Goal: Information Seeking & Learning: Learn about a topic

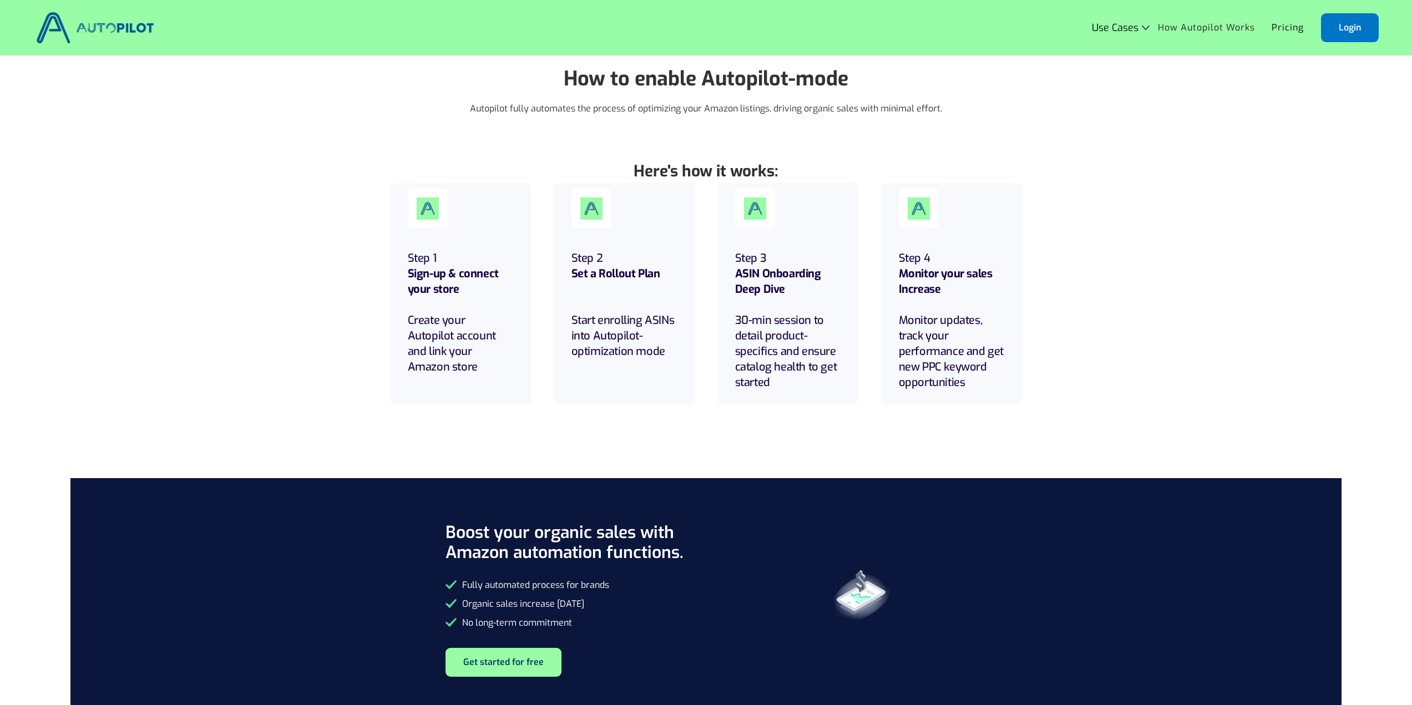
click at [114, 26] on img at bounding box center [95, 28] width 124 height 38
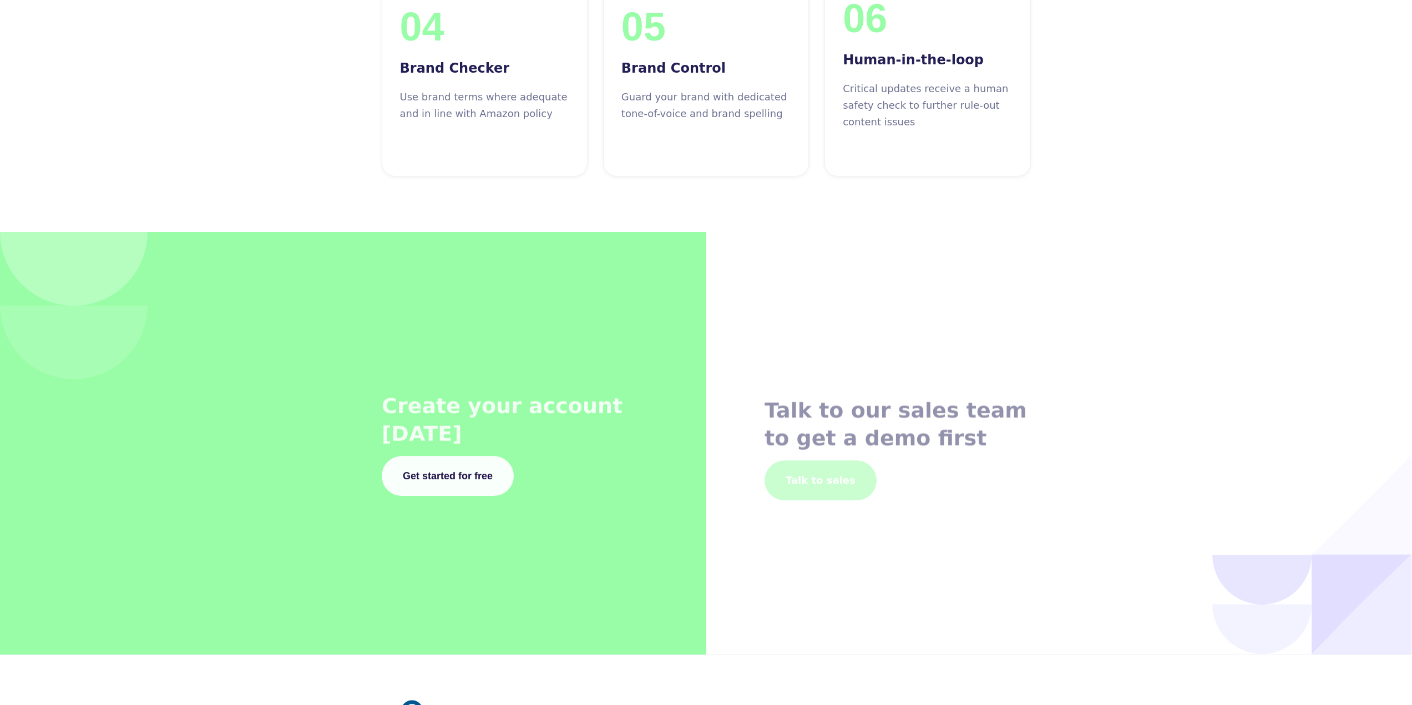
scroll to position [4218, 0]
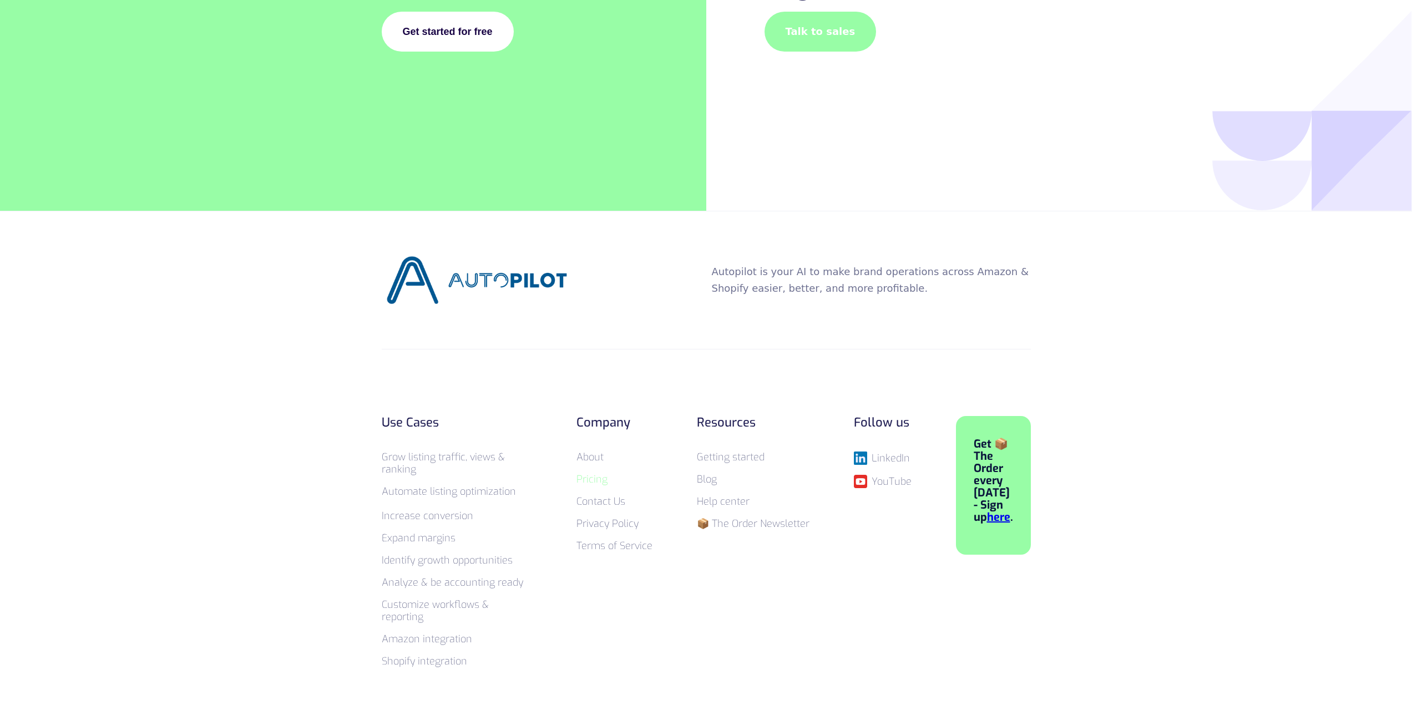
click at [593, 473] on link "Pricing" at bounding box center [592, 479] width 31 height 13
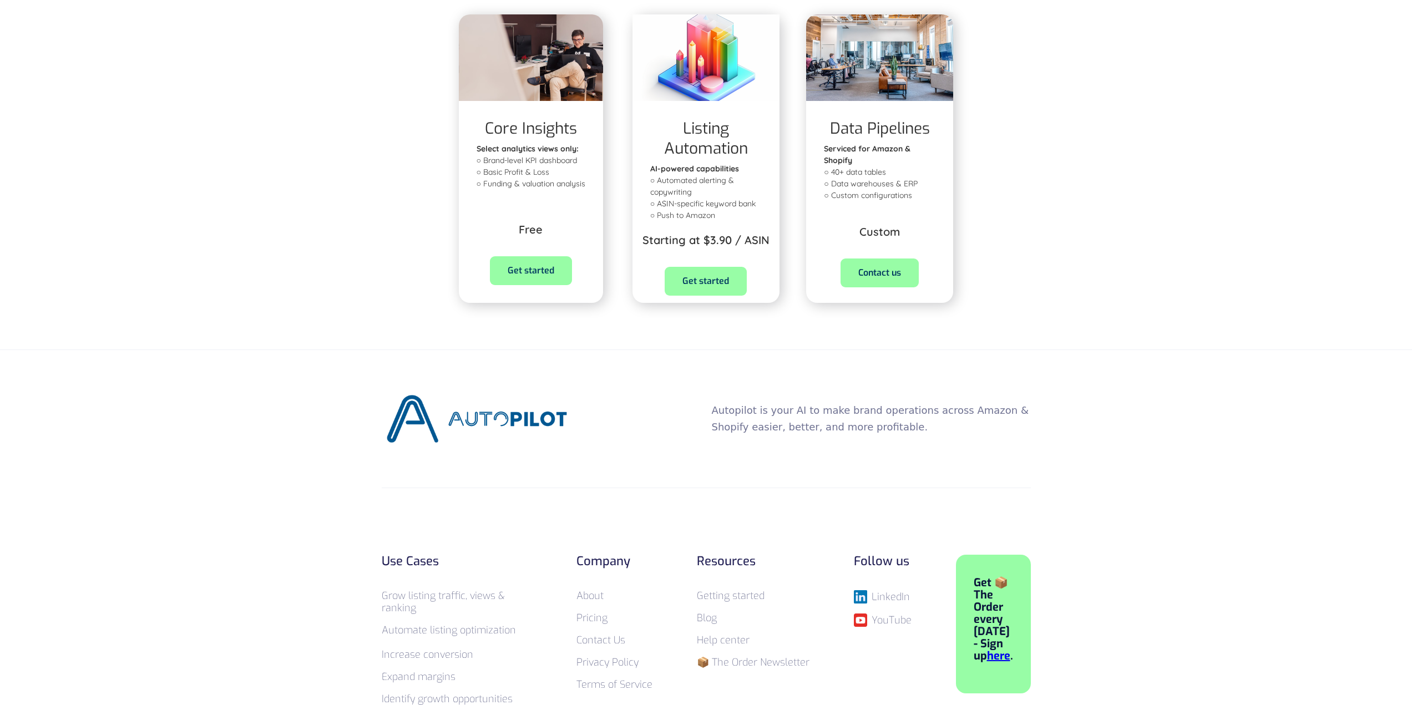
scroll to position [610, 0]
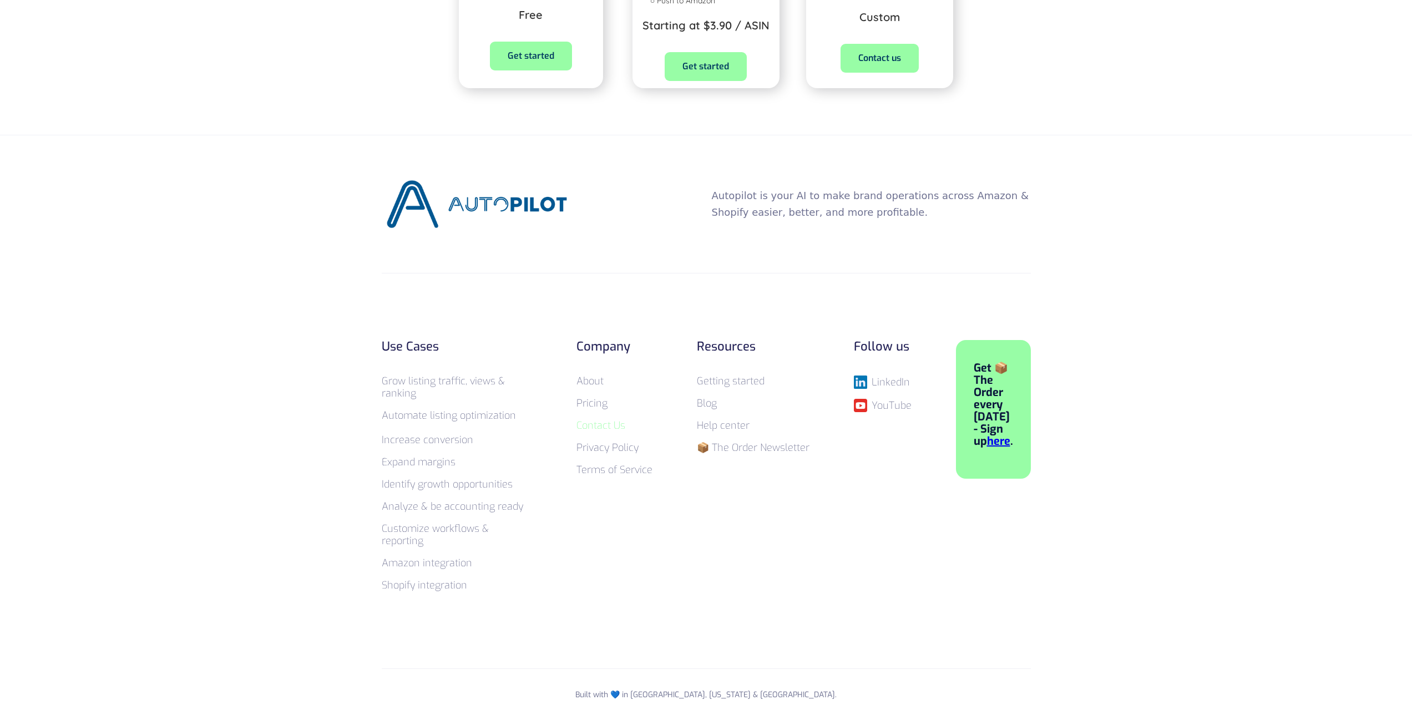
click at [599, 423] on link "Contact Us" at bounding box center [601, 425] width 49 height 13
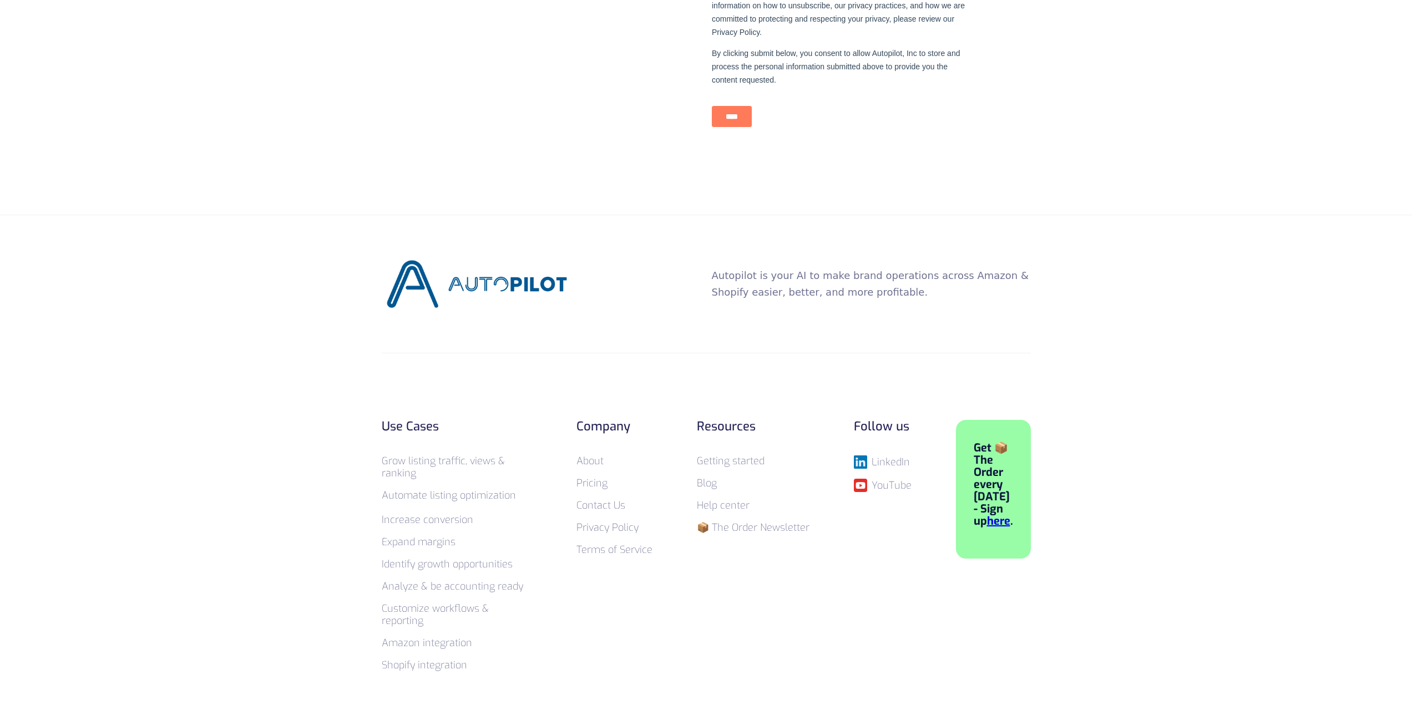
scroll to position [628, 0]
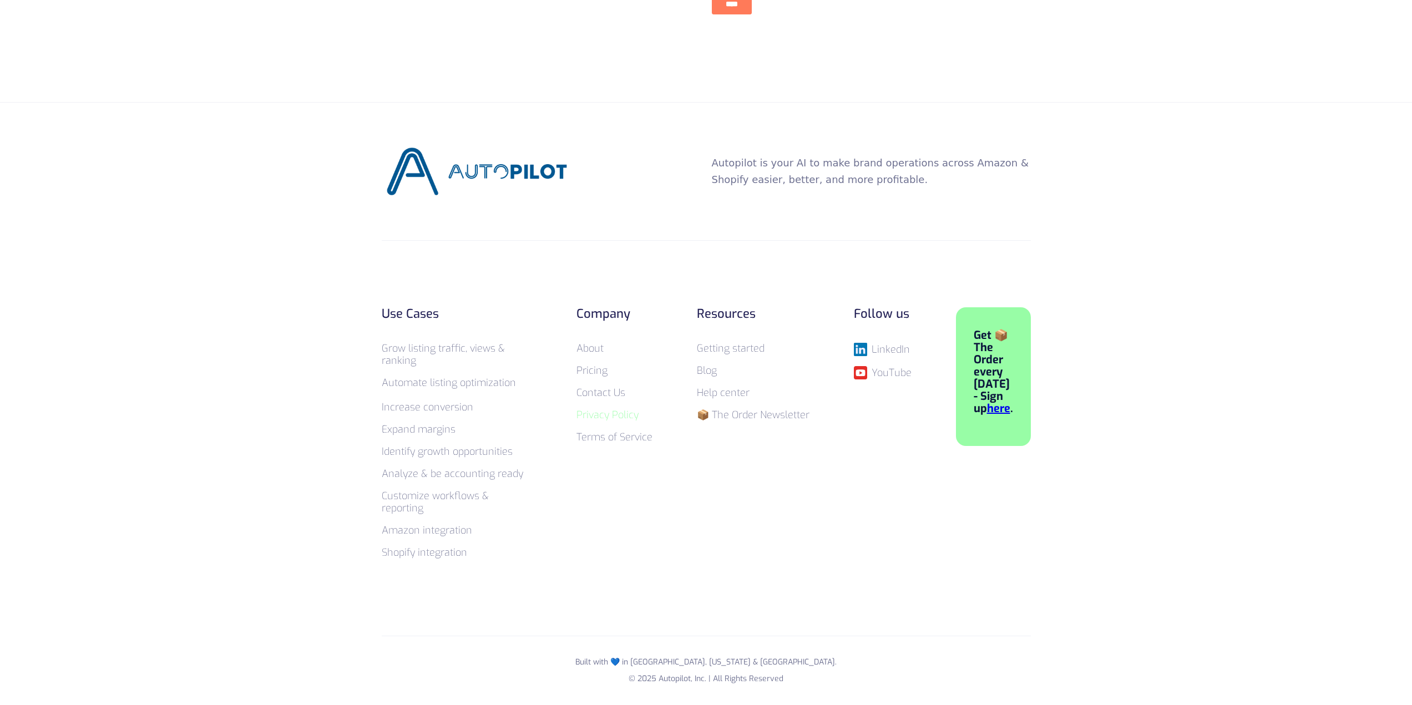
click at [607, 418] on link "Privacy Policy" at bounding box center [608, 414] width 62 height 13
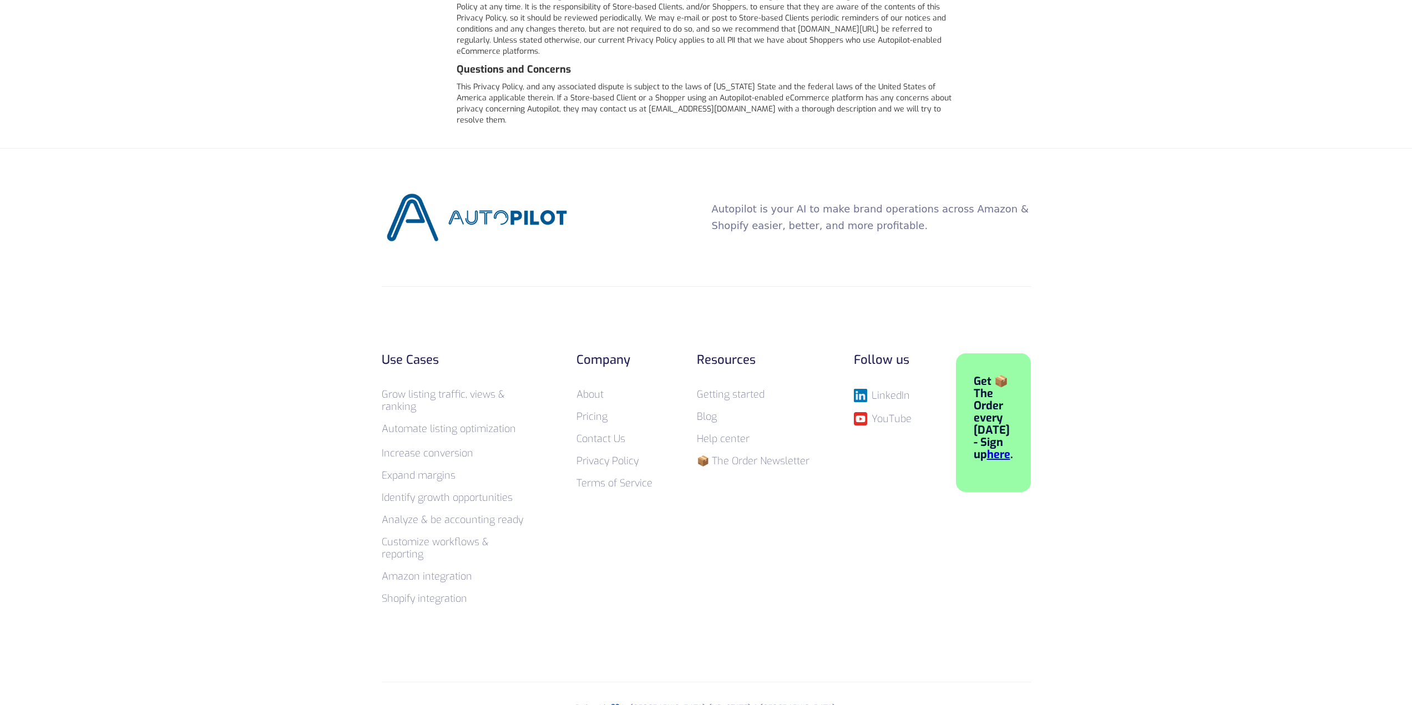
scroll to position [2979, 0]
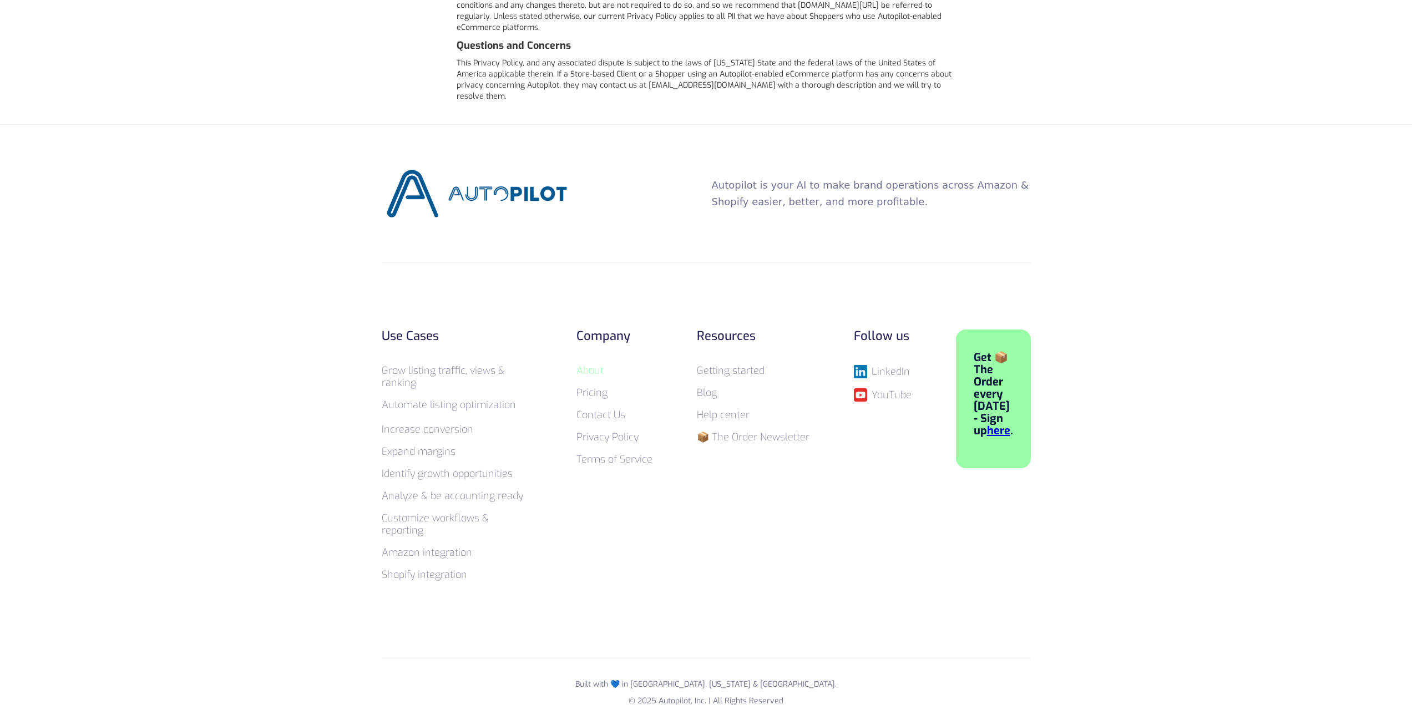
click at [587, 364] on link "About" at bounding box center [590, 370] width 27 height 13
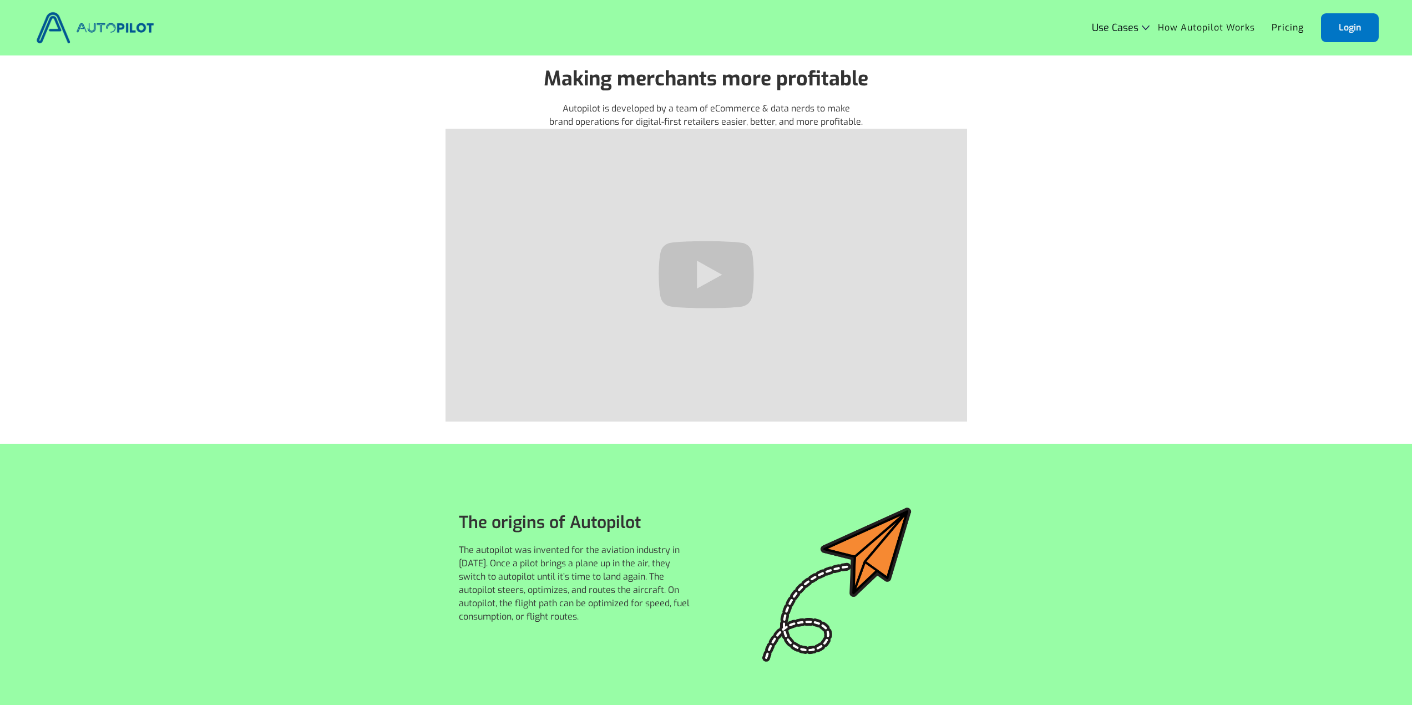
click at [1199, 27] on link "How Autopilot Works" at bounding box center [1207, 27] width 114 height 21
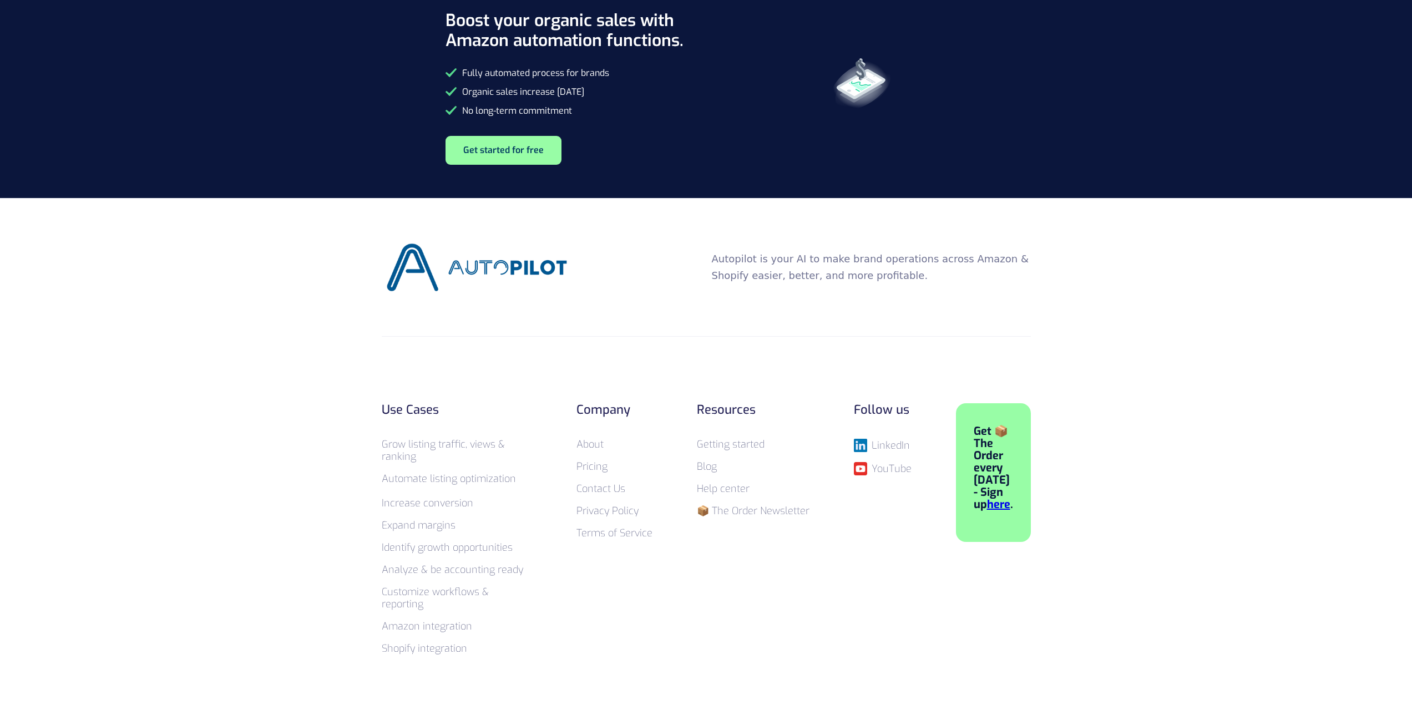
scroll to position [2331, 0]
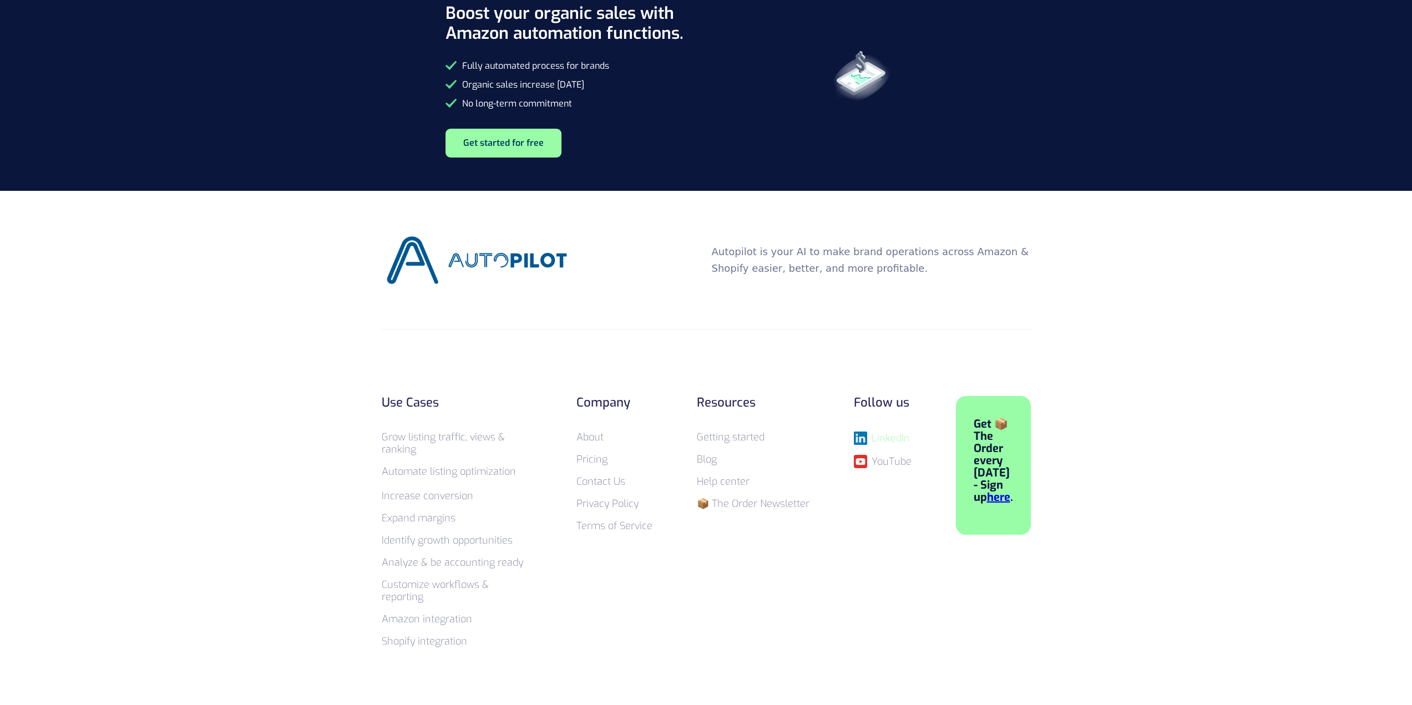
click at [891, 441] on div "LinkedIn" at bounding box center [891, 438] width 38 height 11
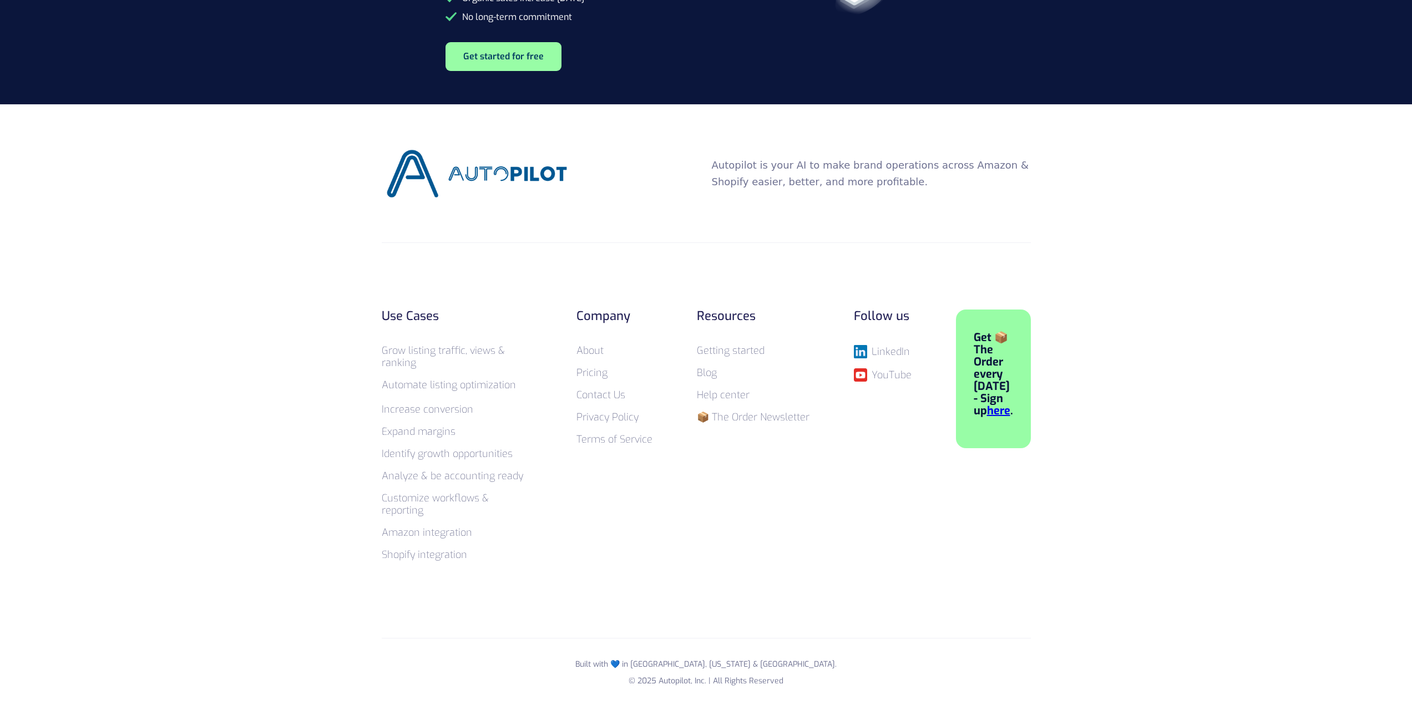
scroll to position [2420, 0]
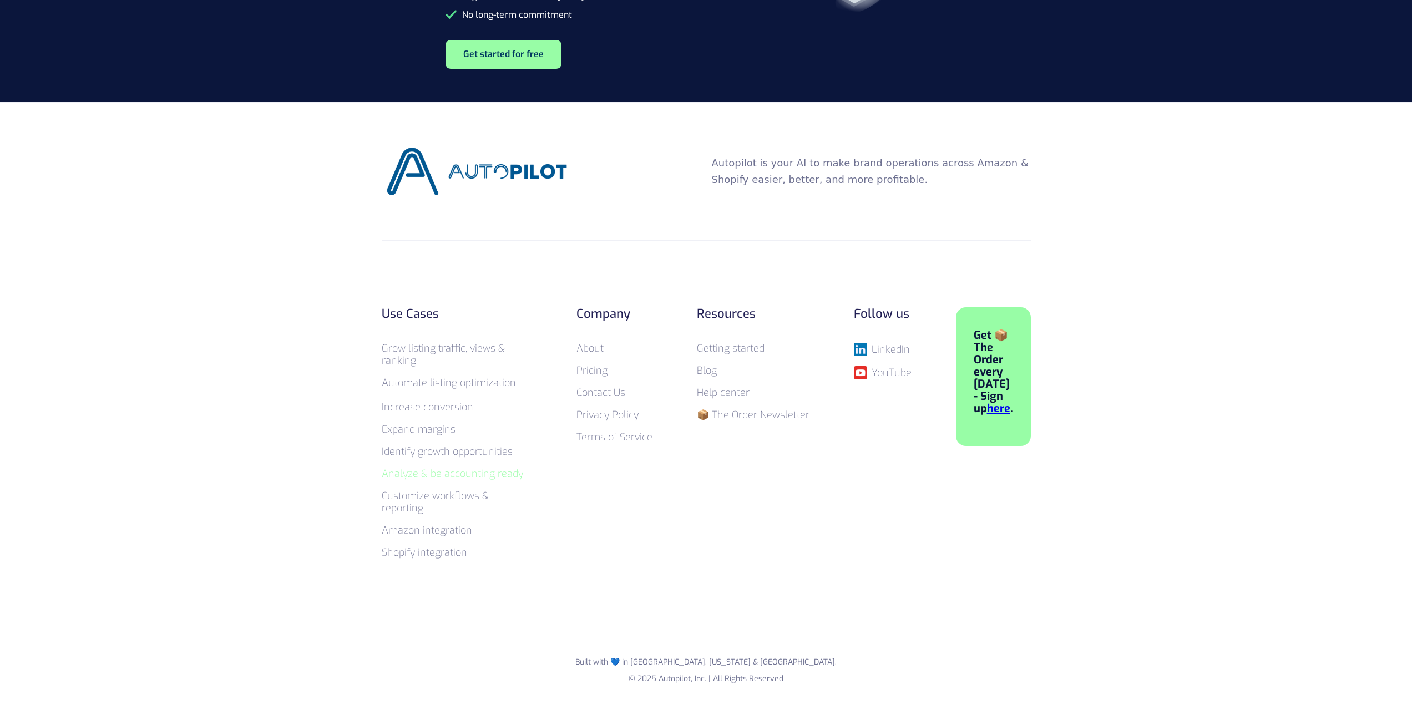
click at [491, 477] on link "Analyze & be accounting ready" at bounding box center [453, 473] width 142 height 13
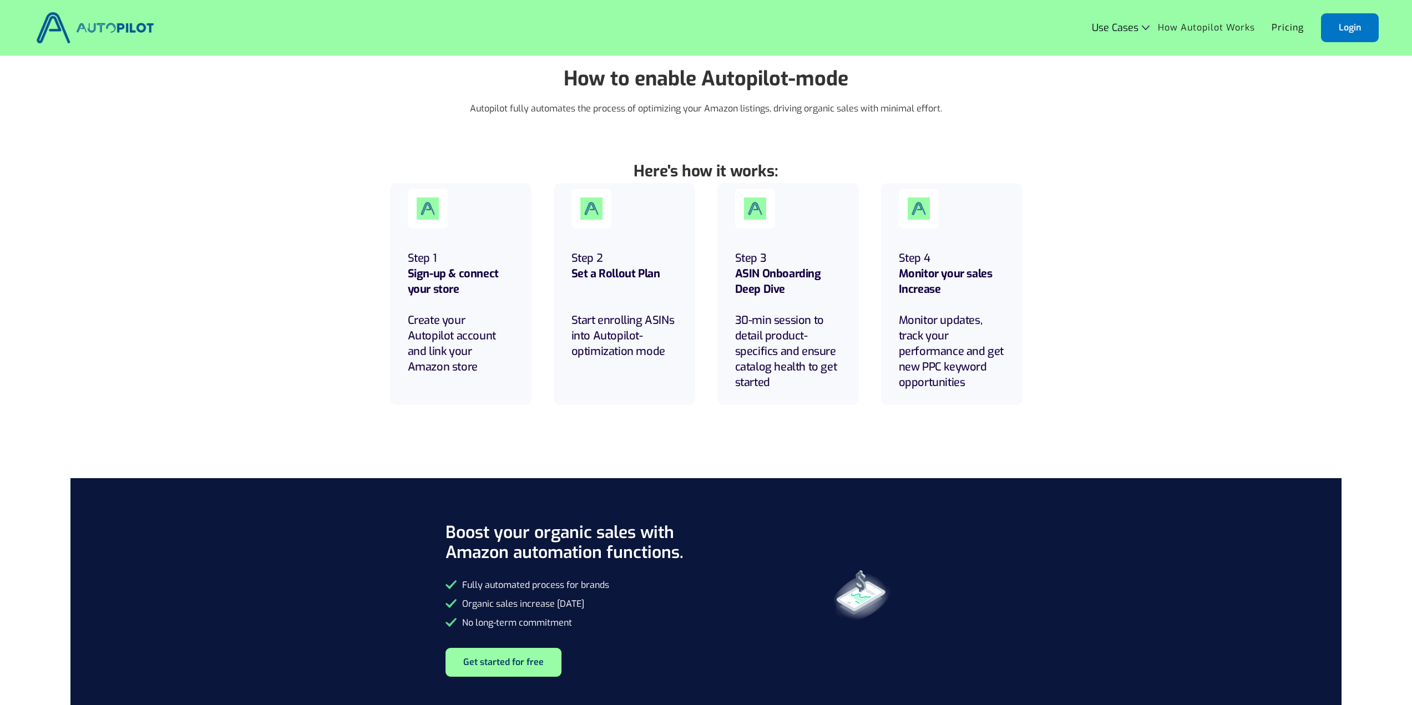
scroll to position [2420, 0]
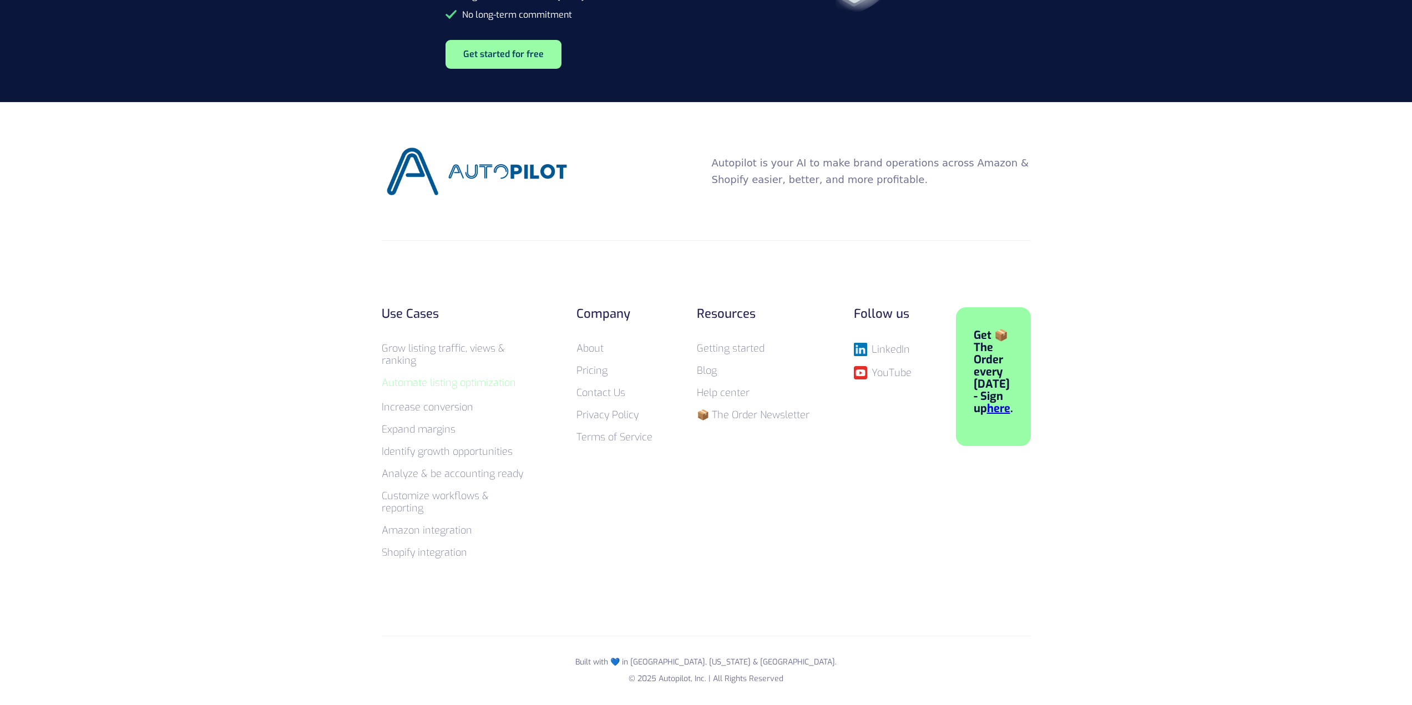
click at [472, 382] on link "Automate listing optimization ‍ ‍" at bounding box center [449, 382] width 134 height 13
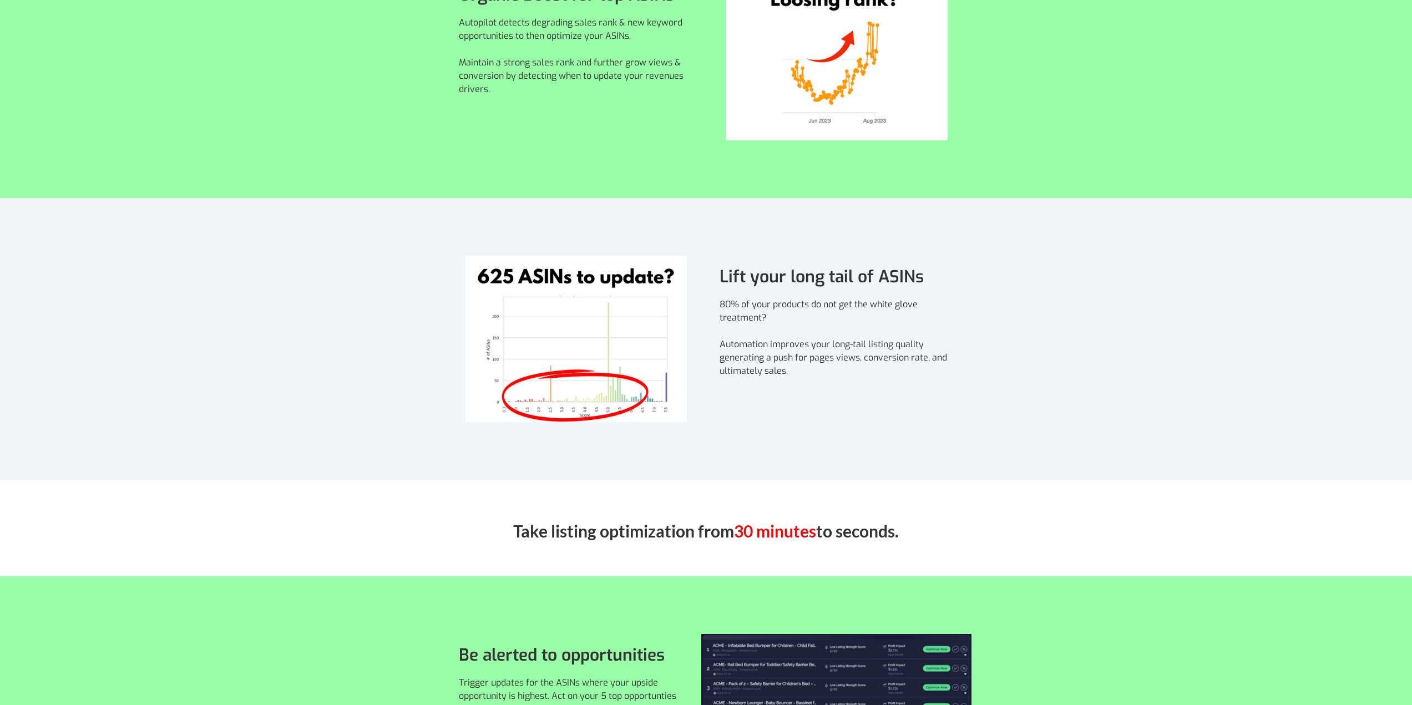
scroll to position [435, 0]
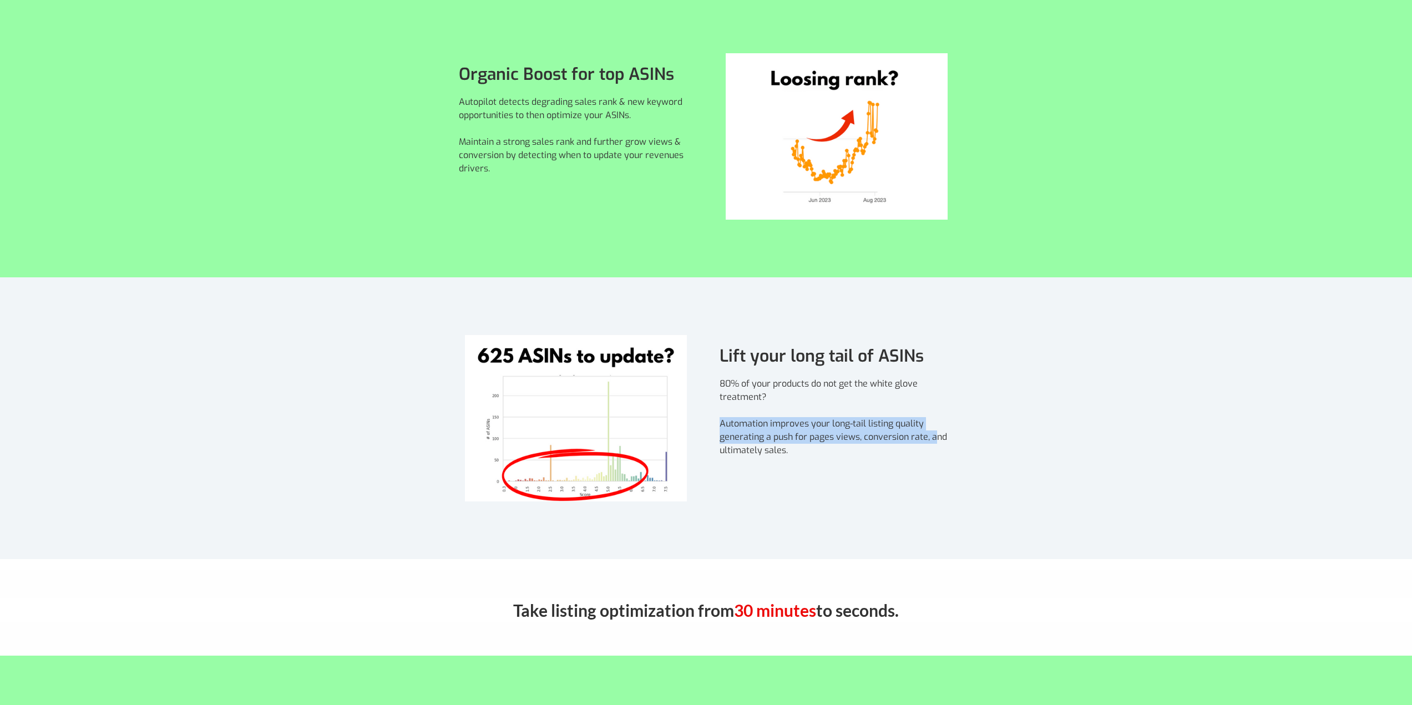
drag, startPoint x: 717, startPoint y: 425, endPoint x: 934, endPoint y: 435, distance: 217.2
click at [934, 435] on div "Lift your long tail of ASINs 80% of your products do not get the white glove tr…" at bounding box center [837, 418] width 261 height 184
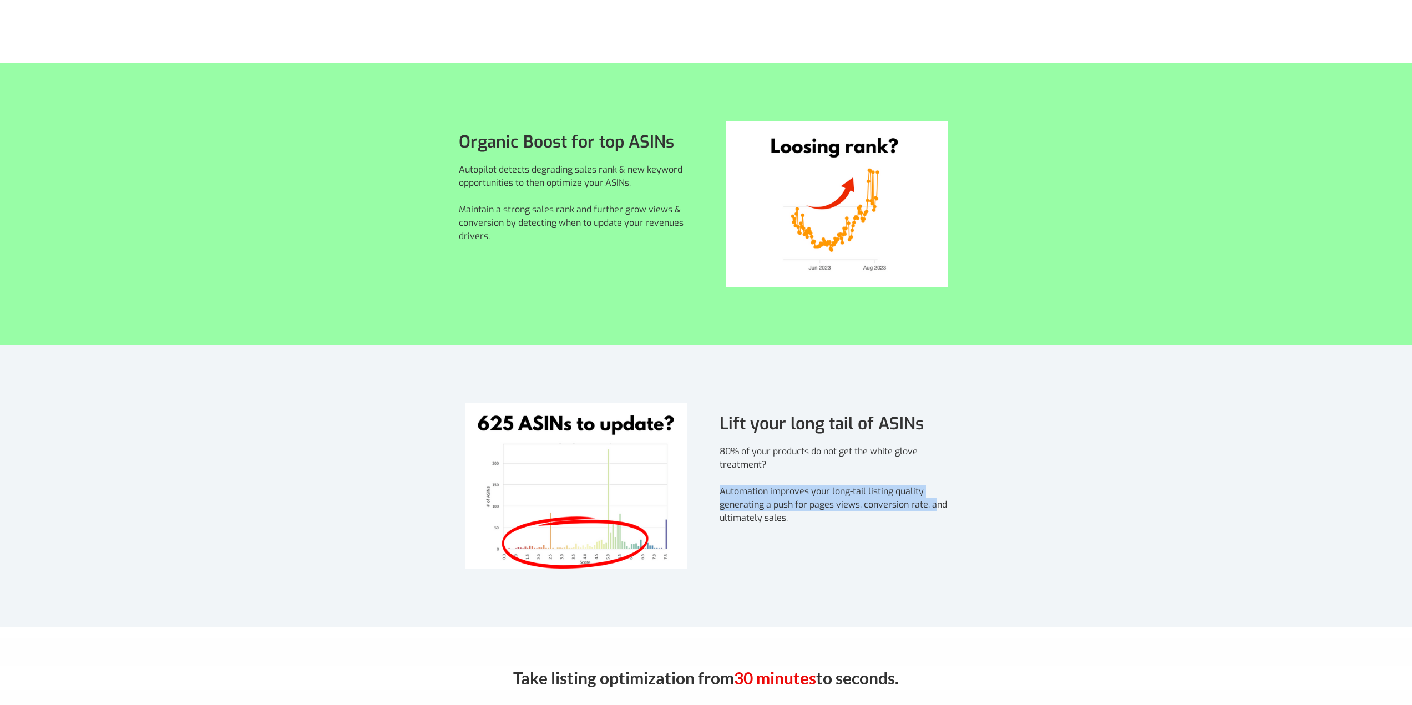
scroll to position [269, 0]
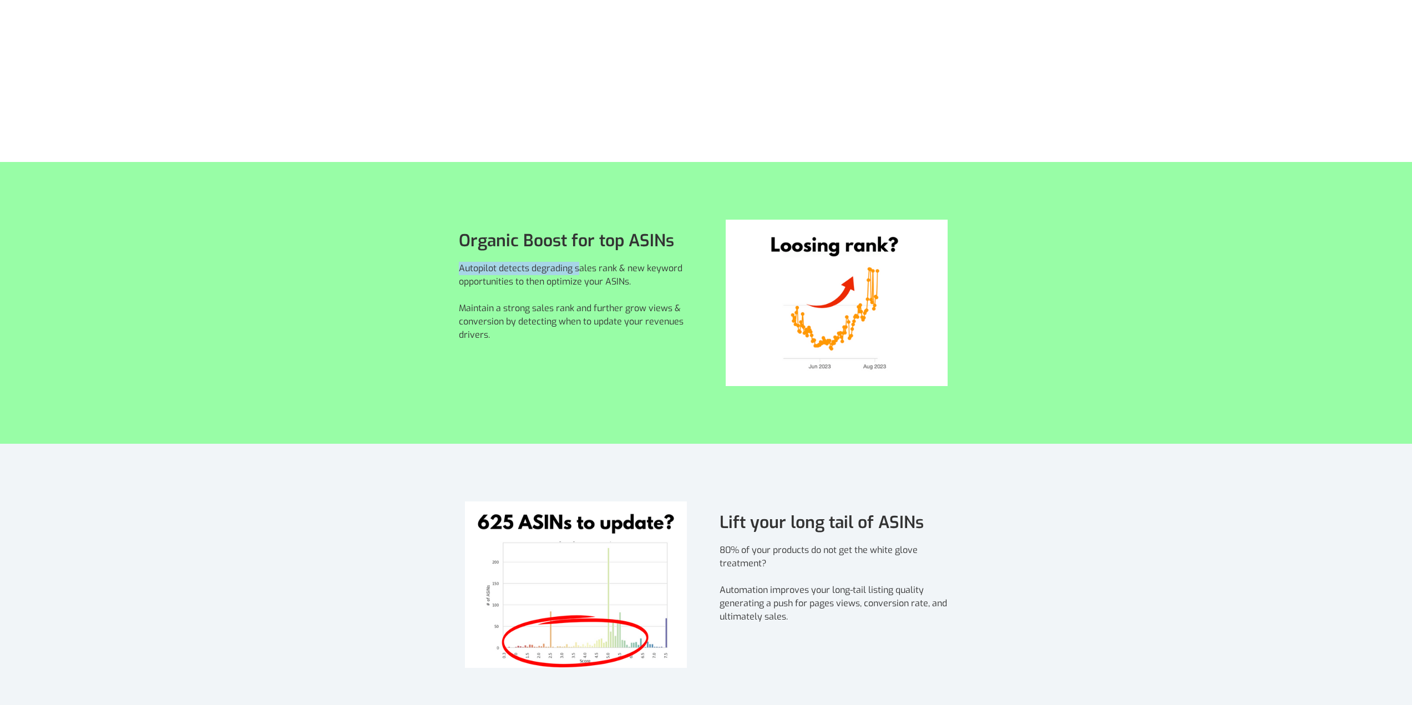
drag, startPoint x: 458, startPoint y: 268, endPoint x: 578, endPoint y: 269, distance: 120.4
click at [578, 269] on div "Organic Boost for top ASINs Autopilot detects degrading sales rank & new keywor…" at bounding box center [576, 303] width 261 height 184
click at [573, 280] on p "Autopilot detects degrading sales rank & new keyword opportunities to then opti…" at bounding box center [576, 302] width 234 height 80
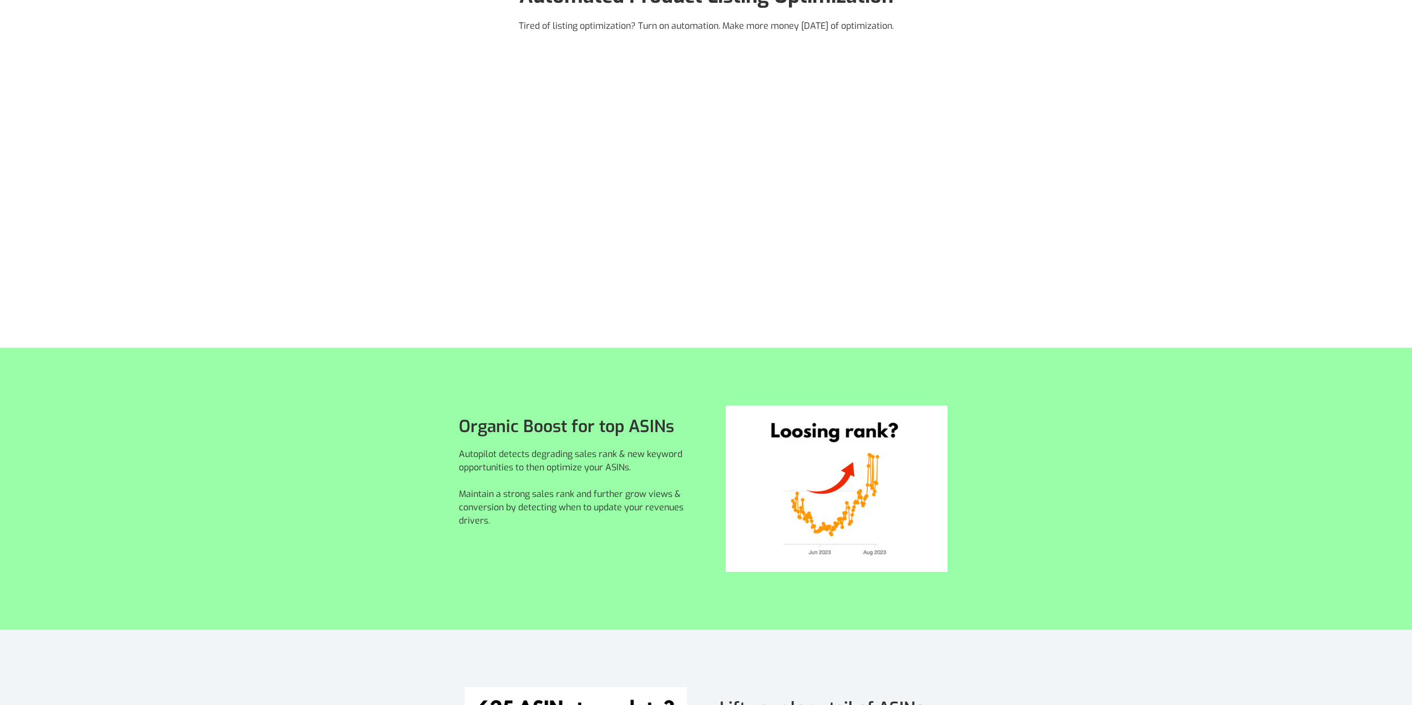
scroll to position [0, 0]
